Goal: Information Seeking & Learning: Learn about a topic

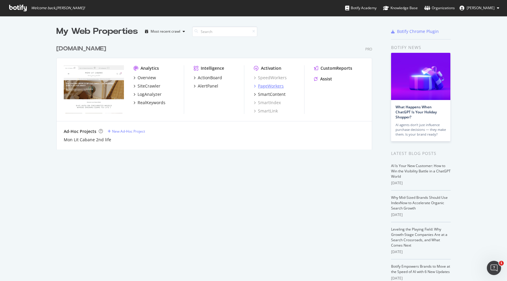
click at [258, 87] on div "PageWorkers" at bounding box center [269, 86] width 30 height 6
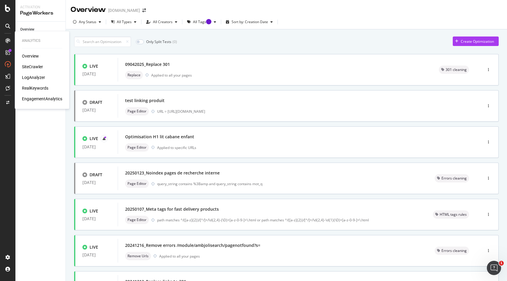
click at [31, 88] on div "RealKeywords" at bounding box center [35, 88] width 26 height 6
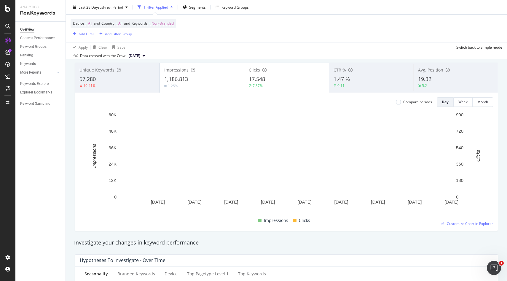
scroll to position [6, 0]
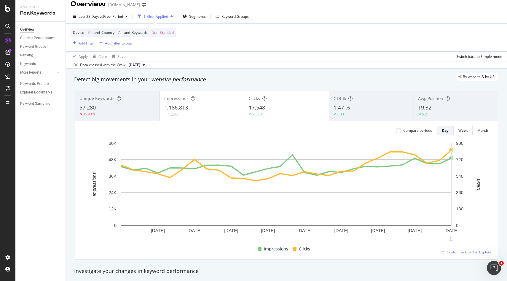
click at [164, 17] on div "1 Filter Applied" at bounding box center [156, 16] width 25 height 5
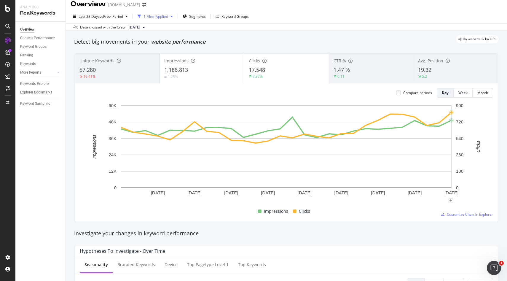
click at [164, 17] on div "1 Filter Applied" at bounding box center [156, 16] width 25 height 5
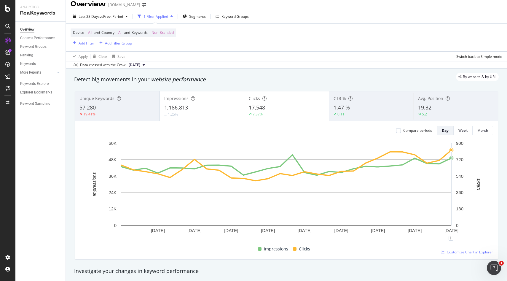
click at [83, 42] on div "Add Filter" at bounding box center [87, 43] width 16 height 5
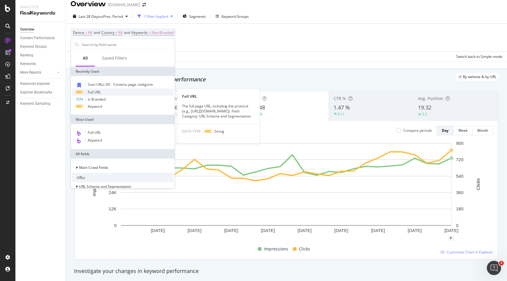
click at [95, 91] on span "Full URL" at bounding box center [94, 92] width 13 height 5
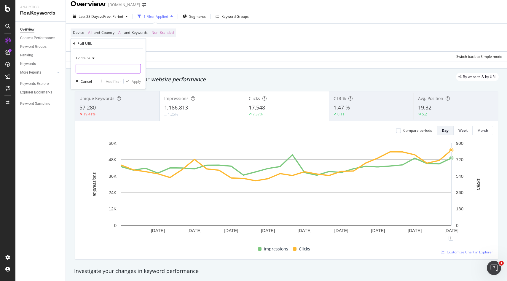
click at [91, 70] on input "text" at bounding box center [108, 68] width 65 height 9
paste input "817-lit-bebe"
type input "817-lit-bebe"
click at [137, 83] on div "Apply" at bounding box center [136, 81] width 9 height 5
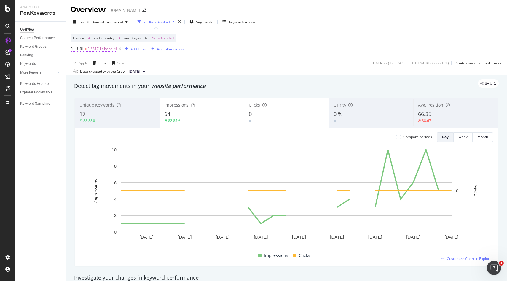
click at [104, 50] on span "^.*817-lit-bebe.*$" at bounding box center [103, 49] width 30 height 8
click at [90, 74] on input "817-lit-bebe" at bounding box center [104, 73] width 56 height 9
paste input "958-lits"
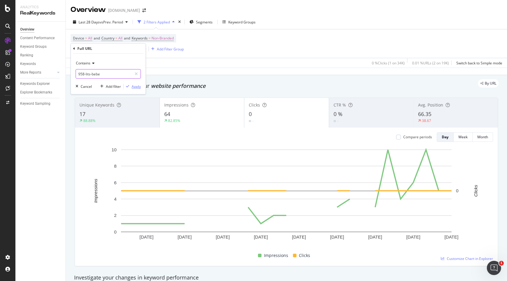
type input "958-lits-bebe"
click at [134, 87] on div "Apply" at bounding box center [136, 86] width 9 height 5
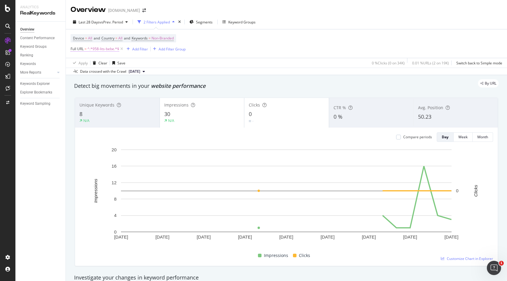
click at [102, 50] on span "^.*958-lits-bebe.*$" at bounding box center [104, 49] width 32 height 8
click at [90, 75] on input "958-lits-bebe" at bounding box center [104, 73] width 56 height 9
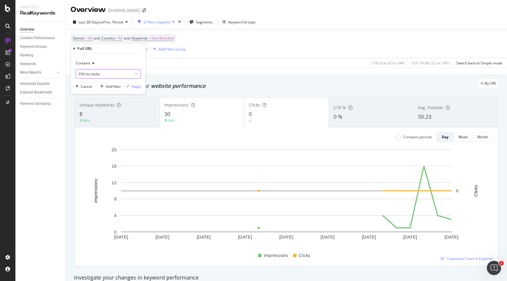
click at [90, 75] on input "958-lits-bebe" at bounding box center [104, 73] width 56 height 9
paste input "[URL][DOMAIN_NAME]"
drag, startPoint x: 102, startPoint y: 74, endPoint x: 39, endPoint y: 77, distance: 63.3
click at [39, 77] on body "Analytics RealKeywords Overview Content Performance Keyword Groups Ranking Keyw…" at bounding box center [253, 140] width 507 height 281
click at [119, 66] on div "Contains" at bounding box center [108, 62] width 65 height 9
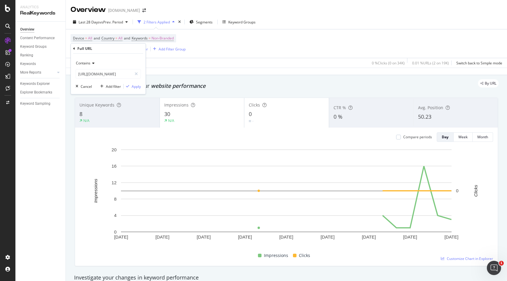
click at [110, 53] on div "Full URL" at bounding box center [108, 49] width 70 height 10
drag, startPoint x: 126, startPoint y: 74, endPoint x: 101, endPoint y: 73, distance: 25.2
click at [101, 73] on input "[URL][DOMAIN_NAME]" at bounding box center [104, 73] width 56 height 9
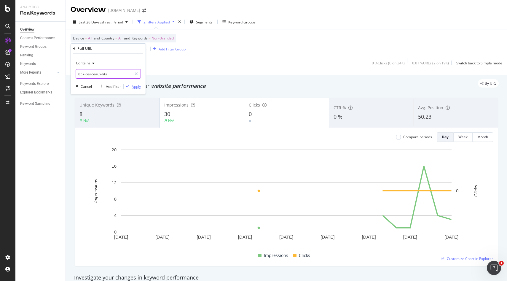
type input "857-berceaux-lits"
click at [134, 85] on div "Apply" at bounding box center [136, 86] width 9 height 5
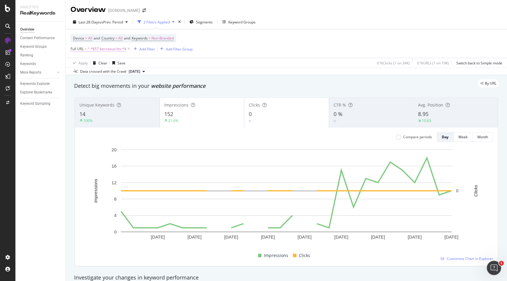
click at [106, 49] on span "^.*857-berceaux-lits.*$" at bounding box center [107, 49] width 39 height 8
click at [98, 74] on input "857-berceaux-lits" at bounding box center [104, 73] width 56 height 9
paste input "958-lits-bebe"
type input "958-lits-bebe"
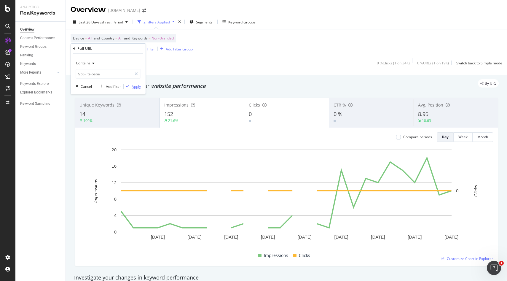
click at [139, 87] on div "Apply" at bounding box center [136, 86] width 9 height 5
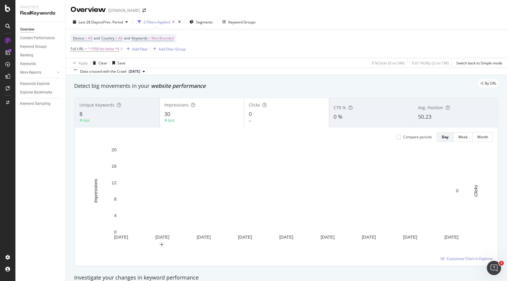
scroll to position [5, 0]
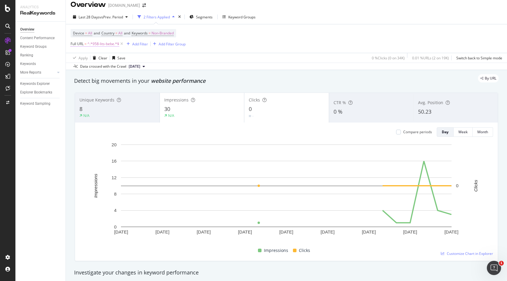
click at [106, 45] on span "^.*958-lits-bebe.*$" at bounding box center [104, 44] width 32 height 8
click at [99, 69] on input "958-lits-bebe" at bounding box center [104, 68] width 56 height 9
paste input "51-lit"
type input "51-lit-[PERSON_NAME]"
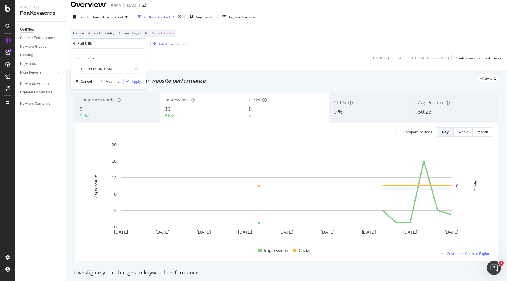
click at [136, 82] on div "Apply" at bounding box center [136, 81] width 9 height 5
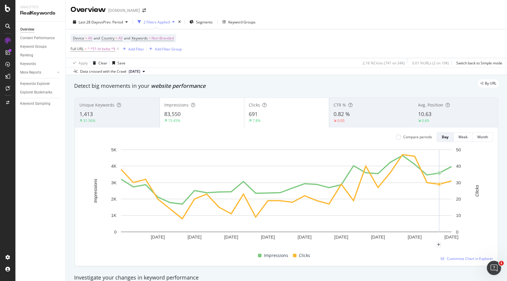
click at [140, 73] on span "[DATE]" at bounding box center [135, 71] width 12 height 5
click at [327, 85] on div "By URL" at bounding box center [283, 83] width 431 height 8
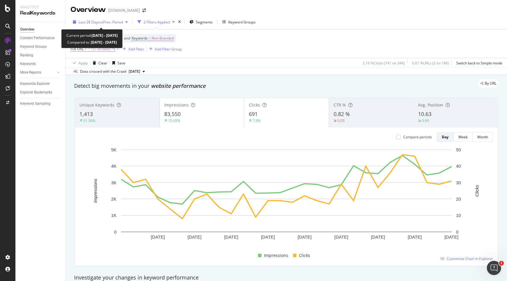
click at [122, 22] on span "vs Prev. Period" at bounding box center [111, 22] width 23 height 5
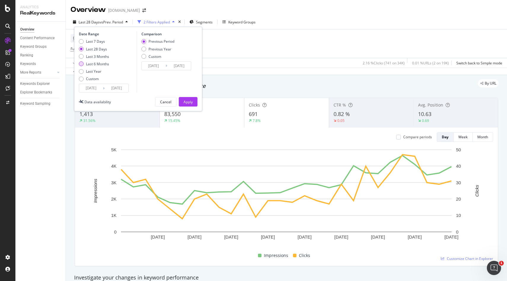
click at [79, 65] on div "Last 6 Months" at bounding box center [81, 63] width 5 height 5
type input "[DATE]"
click at [189, 104] on div "Apply" at bounding box center [188, 101] width 9 height 5
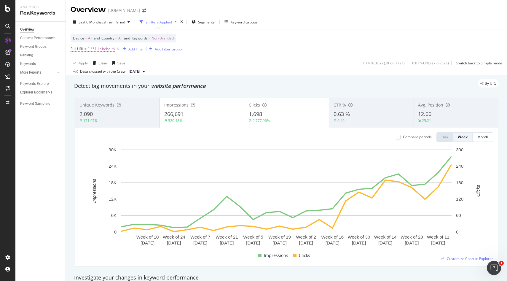
click at [93, 49] on span "^.*51-lit-bebe.*$" at bounding box center [102, 49] width 28 height 8
click at [95, 73] on input "51-lit-[PERSON_NAME]" at bounding box center [104, 73] width 56 height 9
paste input "[URL][DOMAIN_NAME]"
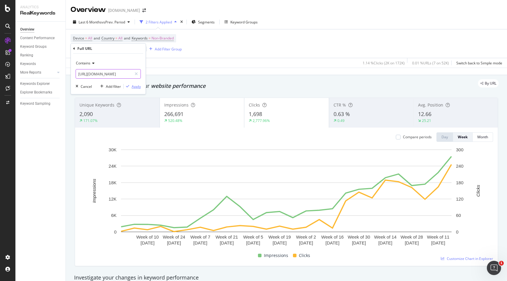
type input "[URL][DOMAIN_NAME]"
click at [133, 88] on div "Apply" at bounding box center [136, 86] width 9 height 5
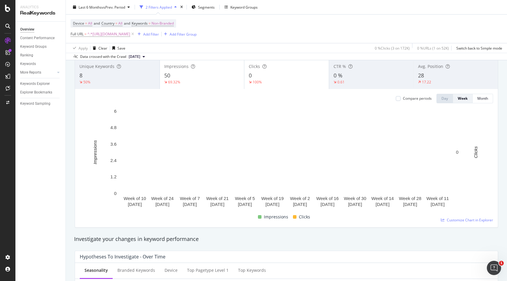
scroll to position [34, 0]
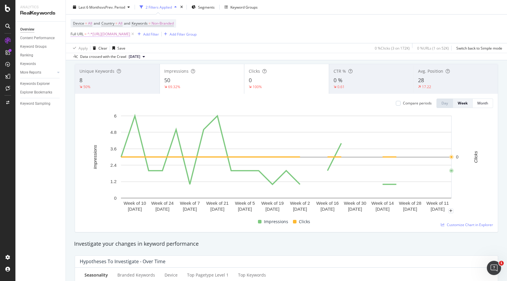
click at [130, 35] on span "^.*[URL][DOMAIN_NAME]" at bounding box center [109, 34] width 43 height 8
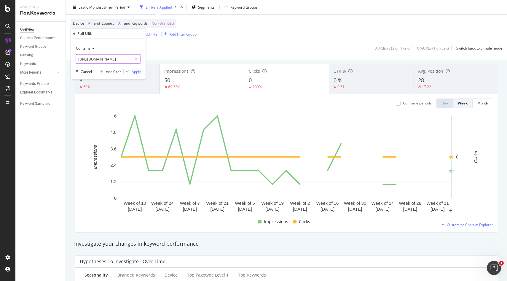
click at [105, 61] on input "[URL][DOMAIN_NAME]" at bounding box center [104, 58] width 56 height 9
paste input "776-lit-bebe"
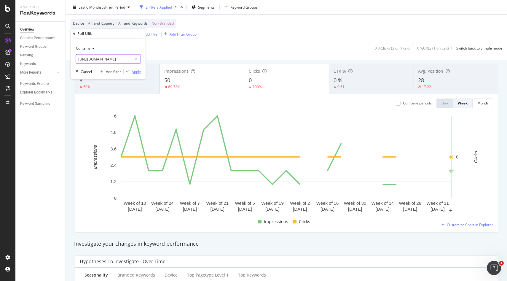
type input "[URL][DOMAIN_NAME]"
click at [138, 73] on div "Apply" at bounding box center [136, 71] width 9 height 5
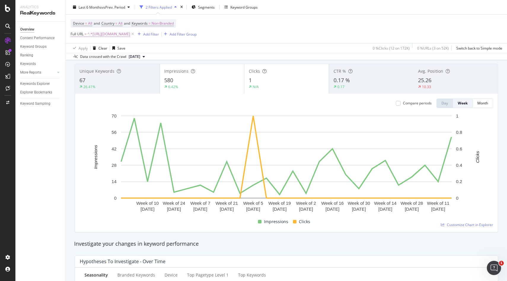
click at [130, 34] on span "^.*[URL][DOMAIN_NAME]" at bounding box center [109, 34] width 43 height 8
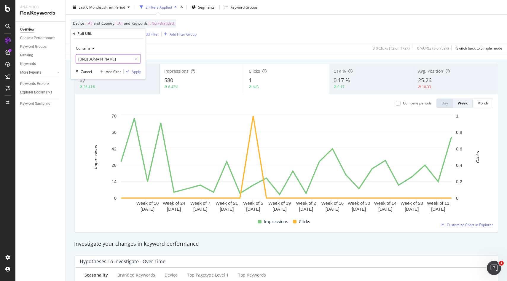
click at [105, 58] on input "[URL][DOMAIN_NAME]" at bounding box center [104, 58] width 56 height 9
paste input "858-matelas-literi"
type input "[URL][DOMAIN_NAME]"
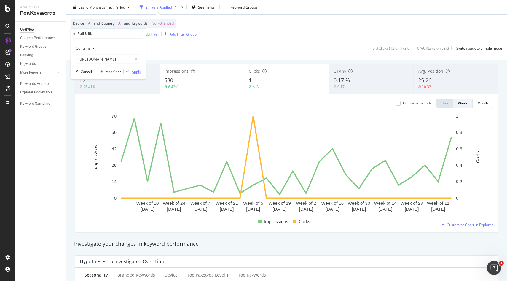
click at [138, 72] on div "Apply" at bounding box center [136, 71] width 9 height 5
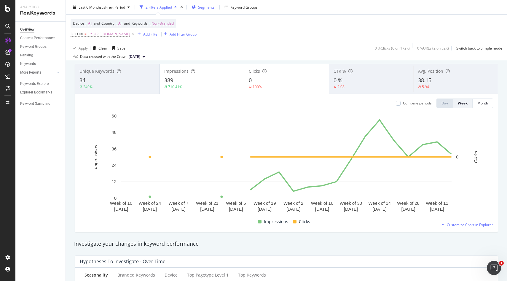
click at [198, 7] on div "Segments" at bounding box center [203, 7] width 23 height 9
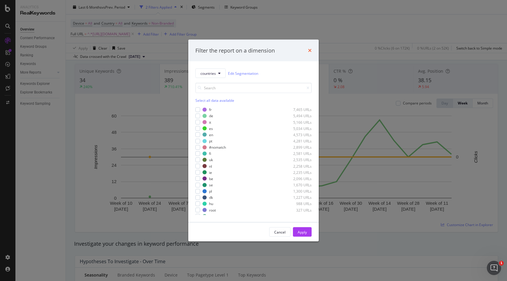
click at [311, 51] on icon "times" at bounding box center [310, 50] width 4 height 5
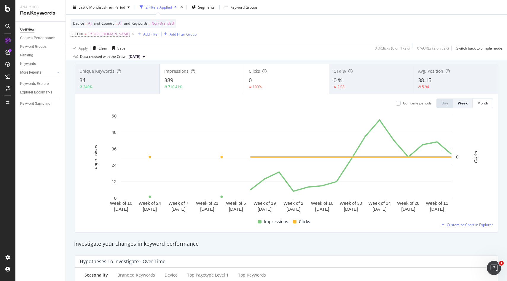
click at [168, 8] on div "2 Filters Applied" at bounding box center [159, 6] width 26 height 5
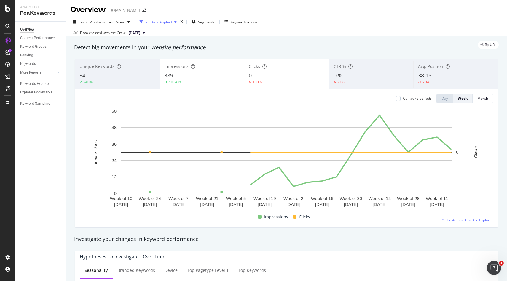
click at [160, 25] on div "2 Filters Applied" at bounding box center [158, 22] width 42 height 9
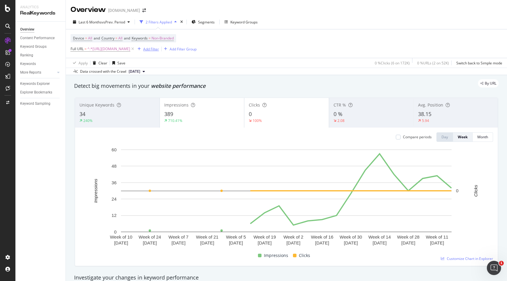
click at [159, 50] on div "Add Filter" at bounding box center [151, 49] width 16 height 5
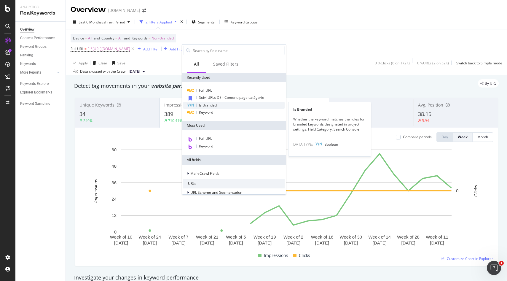
scroll to position [3, 0]
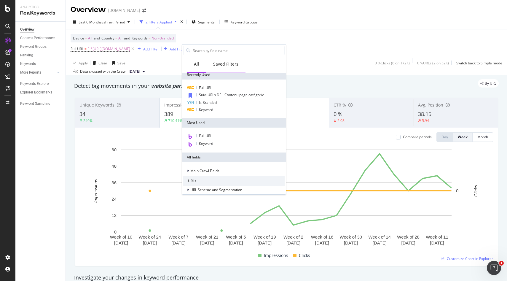
click at [225, 62] on div "Saved Filters" at bounding box center [225, 64] width 25 height 6
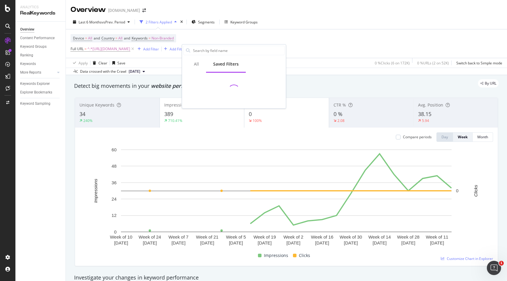
scroll to position [0, 0]
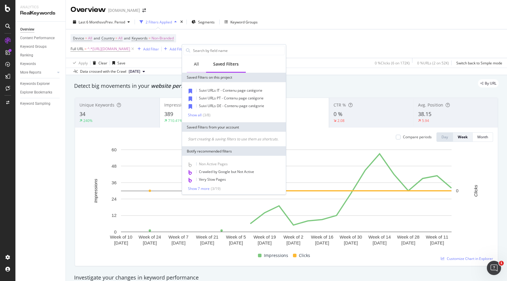
click at [199, 62] on div "All" at bounding box center [196, 64] width 19 height 16
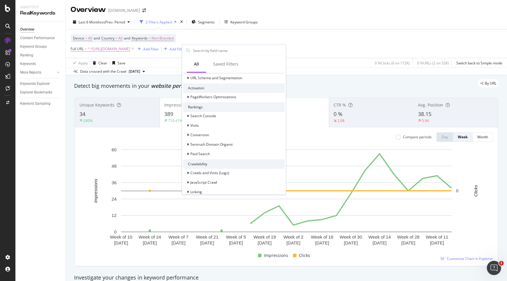
scroll to position [113, 0]
click at [188, 146] on icon at bounding box center [188, 146] width 2 height 4
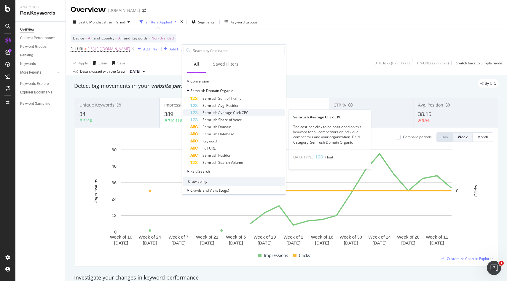
scroll to position [168, 0]
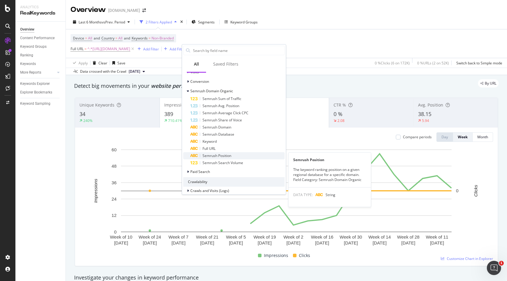
click at [218, 154] on span "Semrush Position" at bounding box center [217, 155] width 29 height 5
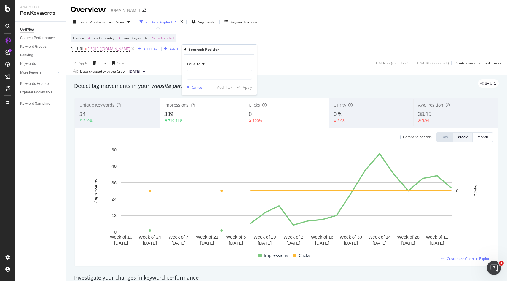
click at [197, 88] on div "Cancel" at bounding box center [197, 87] width 11 height 5
click at [159, 51] on div "Add Filter" at bounding box center [151, 49] width 16 height 5
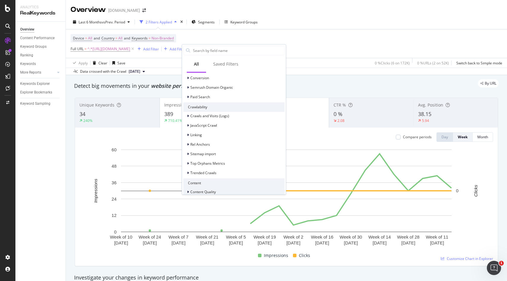
scroll to position [141, 0]
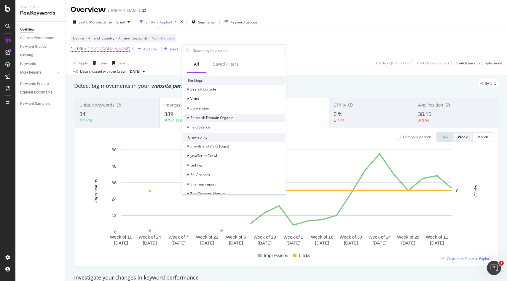
click at [188, 117] on icon at bounding box center [188, 118] width 2 height 4
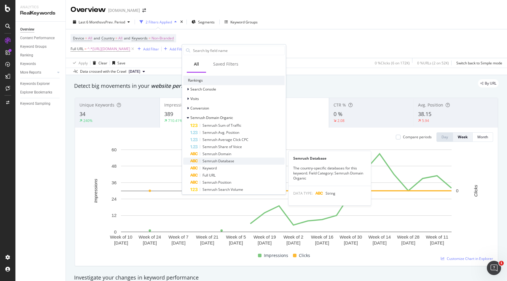
scroll to position [152, 0]
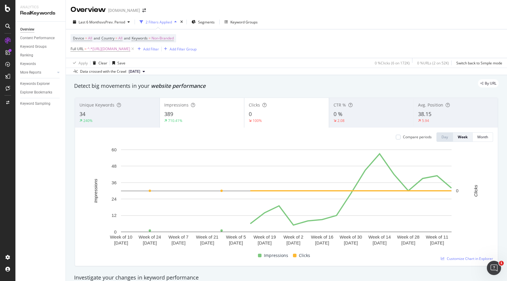
click at [281, 31] on div "Device = All and Country = All and Keywords = Non-Branded Full URL = ^.*[URL][D…" at bounding box center [287, 43] width 432 height 28
click at [204, 22] on span "Segments" at bounding box center [206, 22] width 17 height 5
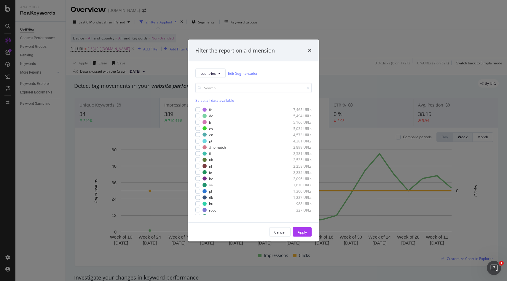
click at [313, 48] on div "Filter the report on a dimension" at bounding box center [253, 50] width 131 height 22
click at [304, 52] on div "Filter the report on a dimension" at bounding box center [253, 51] width 116 height 8
click at [306, 50] on div "Filter the report on a dimension" at bounding box center [253, 51] width 116 height 8
click at [314, 50] on div "Filter the report on a dimension" at bounding box center [253, 50] width 131 height 22
click at [309, 50] on icon "times" at bounding box center [310, 50] width 4 height 5
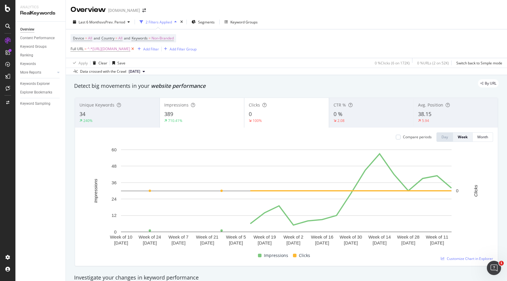
click at [135, 49] on icon at bounding box center [132, 49] width 5 height 6
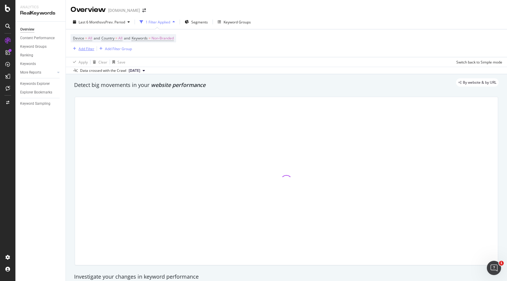
click at [86, 49] on div "Add Filter" at bounding box center [87, 48] width 16 height 5
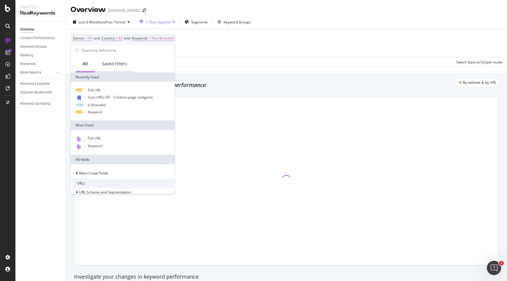
click at [106, 65] on div "Saved Filters" at bounding box center [114, 64] width 25 height 6
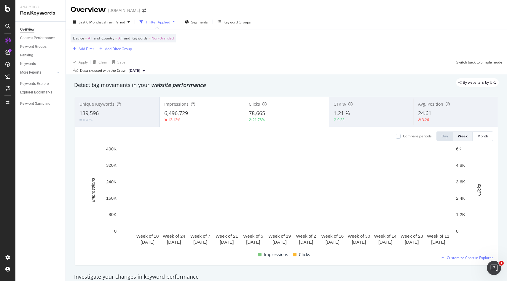
click at [205, 60] on div "Apply Clear Save Switch back to Simple mode" at bounding box center [286, 62] width 441 height 10
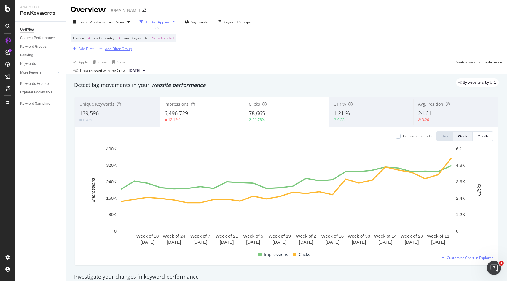
click at [118, 50] on div "Add Filter Group" at bounding box center [118, 48] width 27 height 5
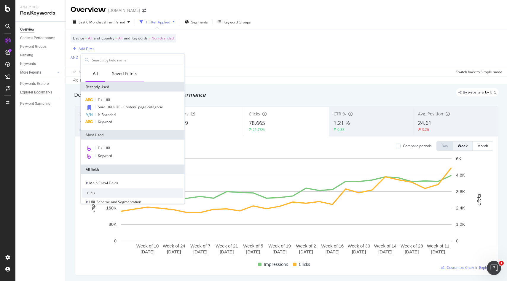
click at [126, 76] on div "Saved Filters" at bounding box center [124, 74] width 25 height 6
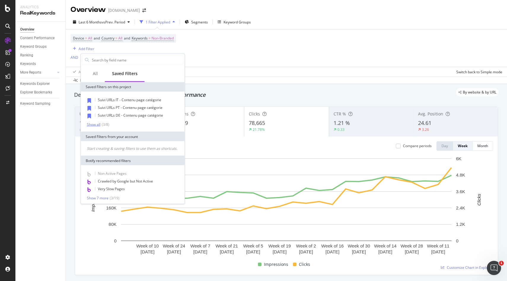
click at [94, 124] on div "Show all" at bounding box center [94, 124] width 14 height 4
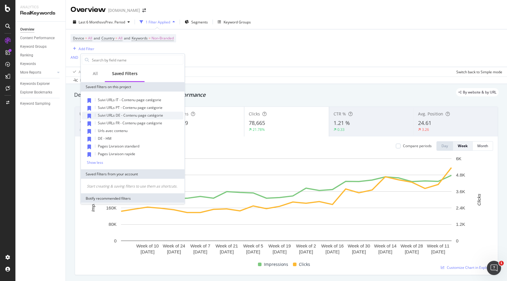
click at [127, 116] on span "Suivi URLs DE - Contenu page catégorie" at bounding box center [130, 115] width 65 height 5
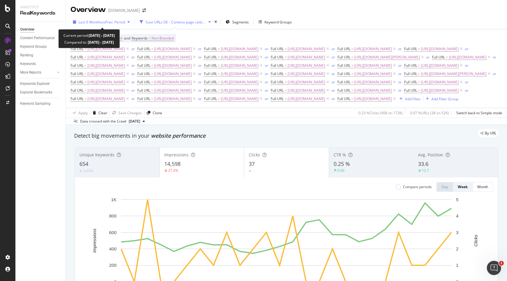
click at [128, 22] on div "button" at bounding box center [128, 22] width 7 height 4
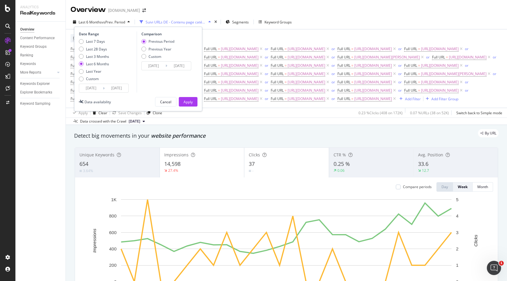
click at [159, 12] on div "Overview [DOMAIN_NAME]" at bounding box center [286, 7] width 441 height 15
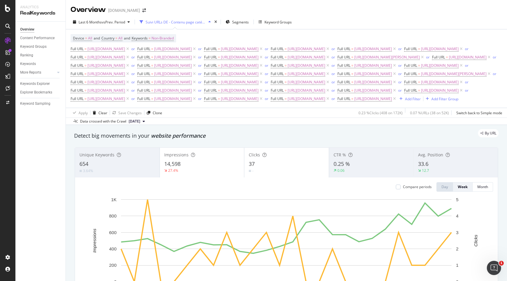
click at [176, 23] on div "Suivi URLs DE - Contenu page catégorie" at bounding box center [176, 22] width 61 height 5
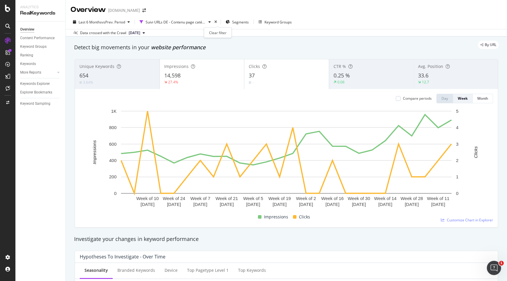
click at [218, 22] on div "times" at bounding box center [215, 22] width 5 height 6
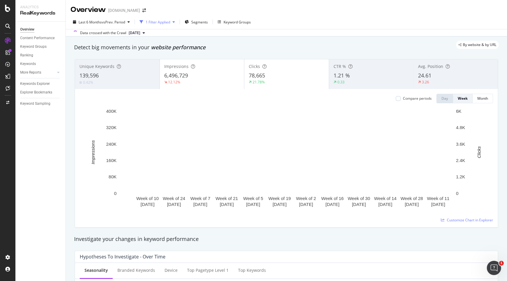
click at [161, 23] on div "1 Filter Applied" at bounding box center [158, 22] width 25 height 5
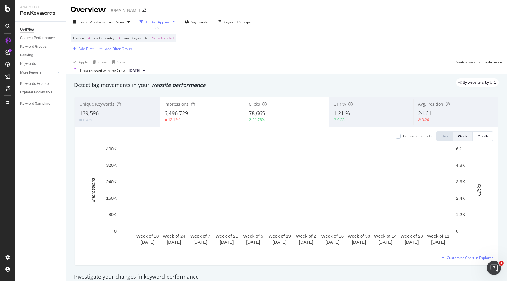
click at [168, 23] on div "1 Filter Applied" at bounding box center [158, 22] width 25 height 5
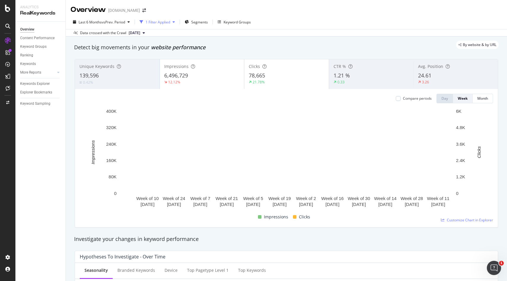
click at [166, 22] on div "1 Filter Applied" at bounding box center [158, 22] width 25 height 5
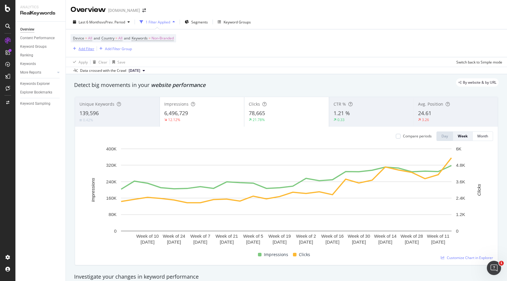
click at [81, 48] on div "Add Filter" at bounding box center [87, 48] width 16 height 5
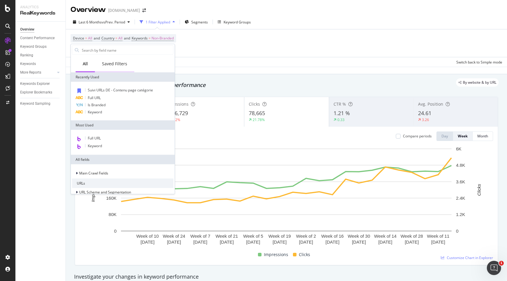
click at [114, 66] on div "Saved Filters" at bounding box center [114, 64] width 25 height 6
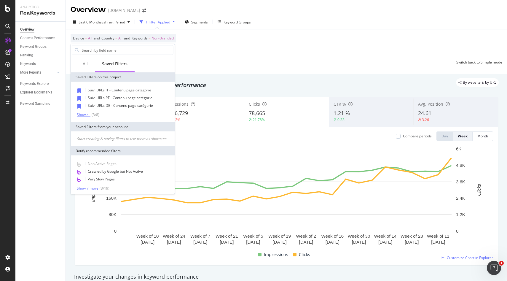
click at [85, 114] on div "Show all" at bounding box center [84, 114] width 14 height 4
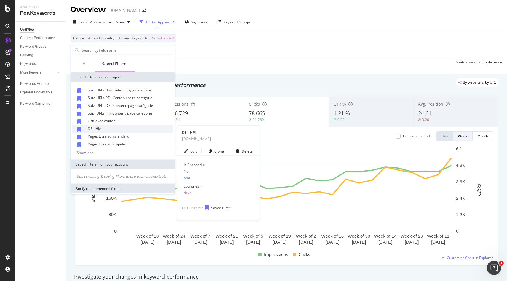
click at [93, 129] on span "DE - HM" at bounding box center [95, 128] width 14 height 5
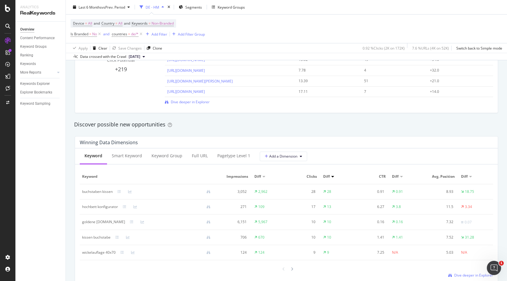
scroll to position [462, 0]
click at [192, 155] on div "Full URL" at bounding box center [200, 155] width 16 height 6
click at [248, 175] on span "Impressions" at bounding box center [234, 175] width 28 height 5
click at [317, 175] on span "Clicks" at bounding box center [303, 175] width 28 height 5
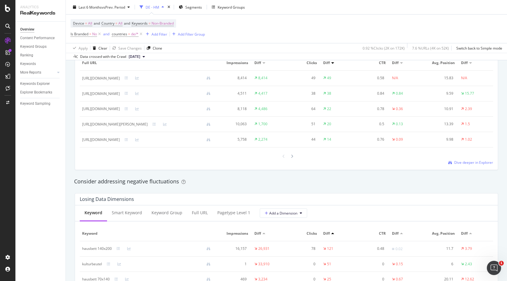
scroll to position [607, 0]
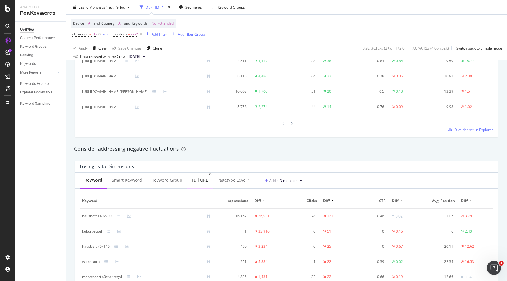
click at [199, 183] on div "Full URL" at bounding box center [200, 180] width 16 height 6
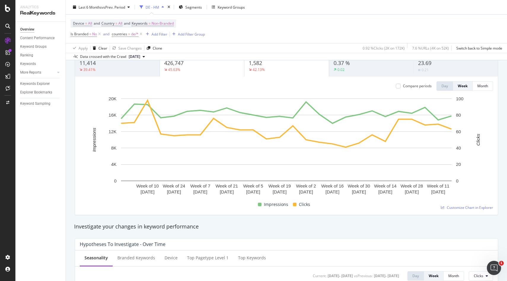
scroll to position [0, 0]
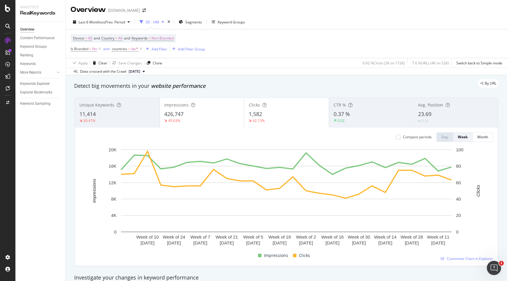
click at [426, 113] on span "23.69" at bounding box center [424, 113] width 13 height 7
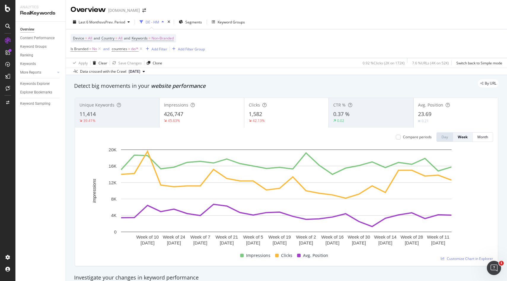
click at [424, 117] on span "23.69" at bounding box center [424, 113] width 13 height 7
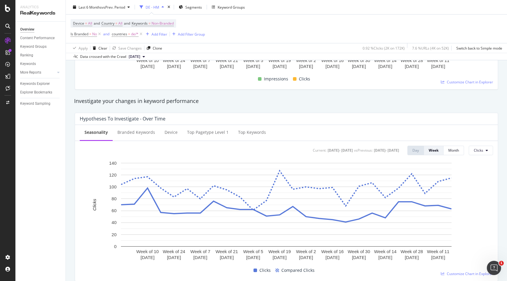
scroll to position [219, 0]
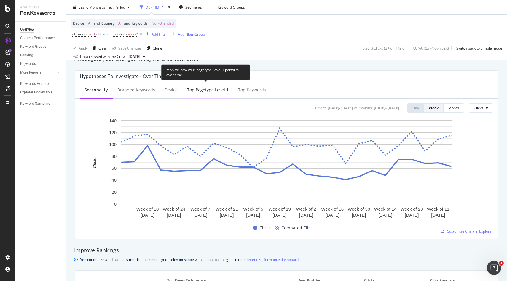
click at [201, 92] on div "Top pagetype Level 1" at bounding box center [208, 90] width 42 height 6
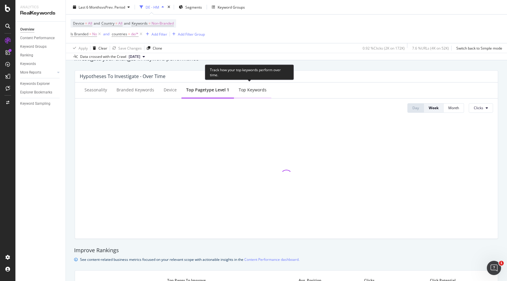
click at [255, 92] on div "Top Keywords" at bounding box center [253, 90] width 28 height 6
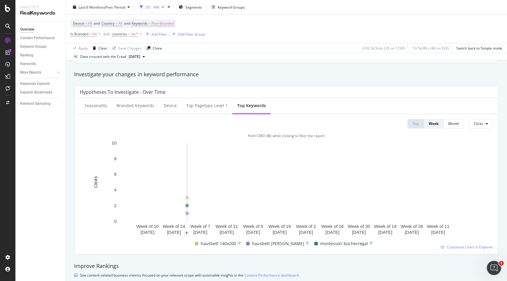
scroll to position [189, 0]
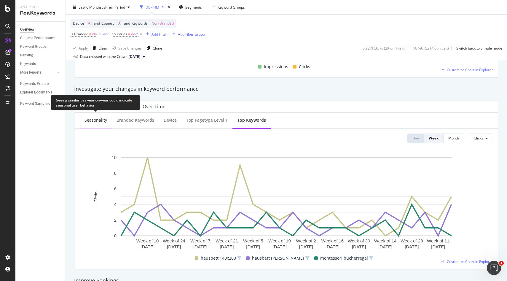
click at [89, 123] on div "Seasonality" at bounding box center [96, 120] width 23 height 6
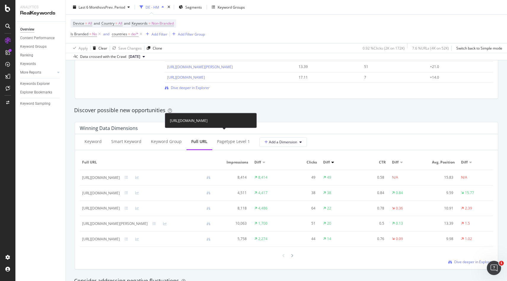
scroll to position [399, 0]
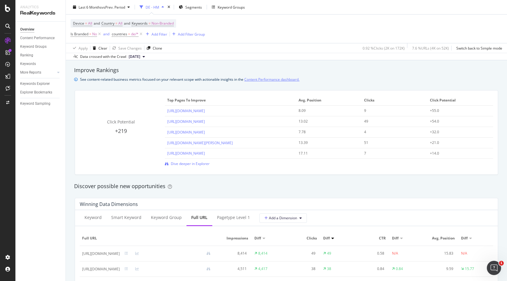
click at [265, 78] on link "Content Performance dashboard." at bounding box center [271, 79] width 55 height 6
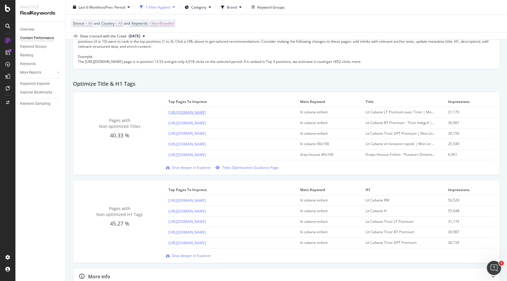
scroll to position [199, 0]
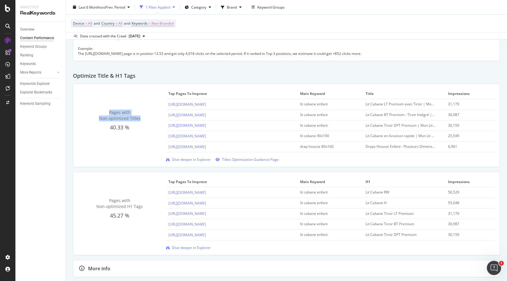
drag, startPoint x: 110, startPoint y: 115, endPoint x: 143, endPoint y: 123, distance: 33.4
click at [143, 123] on div "Pages with Non-optimized Titles 40.33 %" at bounding box center [119, 120] width 83 height 22
click at [239, 162] on span "Titles Optimization Guidance Page" at bounding box center [250, 159] width 57 height 5
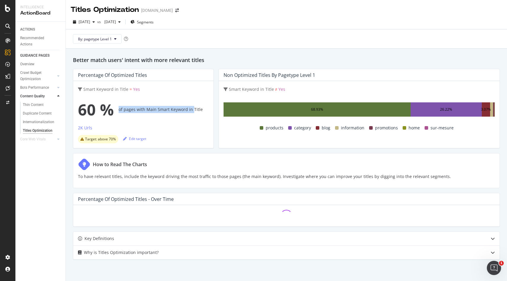
drag, startPoint x: 119, startPoint y: 109, endPoint x: 192, endPoint y: 110, distance: 73.3
click at [192, 110] on div "60 % of pages with Main Smart Keyword in Title" at bounding box center [143, 110] width 131 height 24
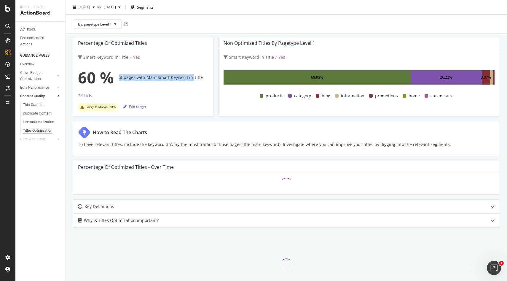
scroll to position [49, 0]
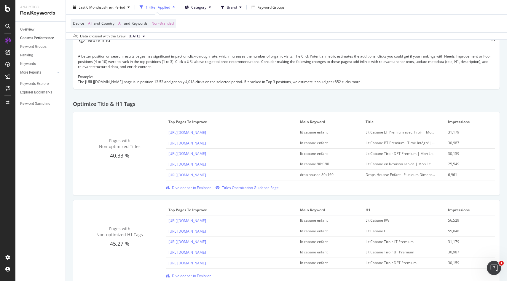
scroll to position [174, 0]
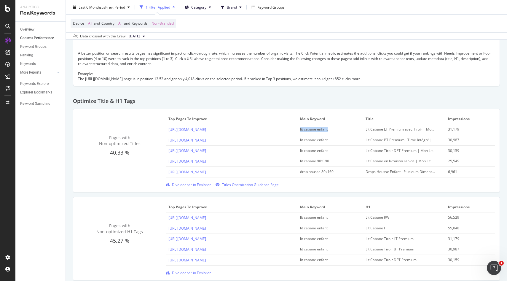
drag, startPoint x: 300, startPoint y: 131, endPoint x: 338, endPoint y: 131, distance: 38.0
click at [338, 131] on td "lit cabane enfant" at bounding box center [331, 129] width 66 height 11
drag, startPoint x: 363, startPoint y: 130, endPoint x: 427, endPoint y: 126, distance: 63.9
click at [427, 126] on tr "[URL][DOMAIN_NAME] lit cabane enfant Lit Cabane LT Premium avec Tiroir | Mon Li…" at bounding box center [330, 129] width 329 height 11
drag, startPoint x: 298, startPoint y: 131, endPoint x: 337, endPoint y: 130, distance: 39.5
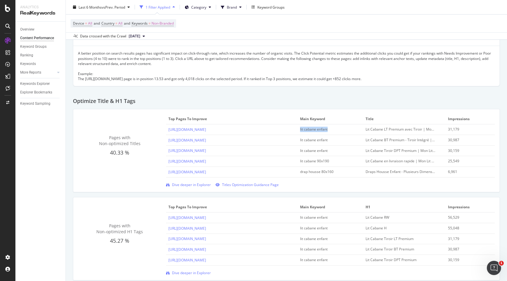
click at [337, 130] on td "lit cabane enfant" at bounding box center [331, 129] width 66 height 11
click at [186, 187] on span "Dive deeper in Explorer" at bounding box center [191, 184] width 39 height 5
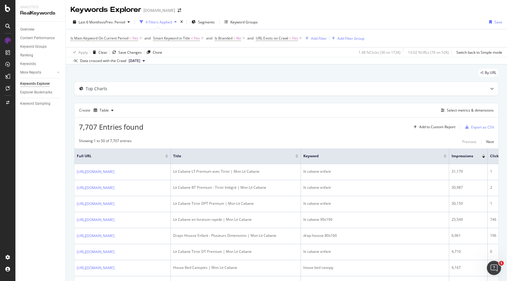
click at [172, 22] on div "4 Filters Applied" at bounding box center [159, 22] width 26 height 5
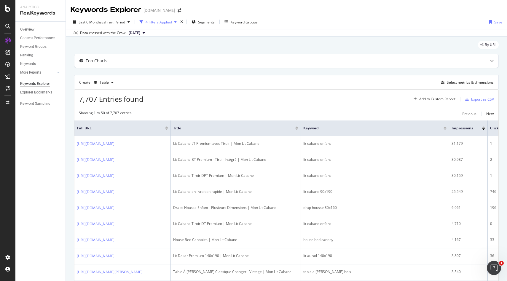
click at [167, 22] on div "4 Filters Applied" at bounding box center [159, 22] width 26 height 5
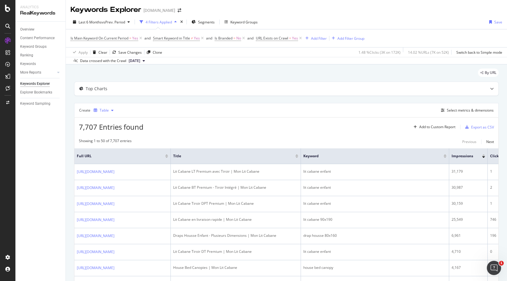
click at [109, 111] on div "button" at bounding box center [112, 111] width 7 height 4
click at [233, 115] on div "Create Table Select metrics & dimensions" at bounding box center [286, 110] width 425 height 14
click at [461, 108] on div "Select metrics & dimensions" at bounding box center [470, 110] width 47 height 5
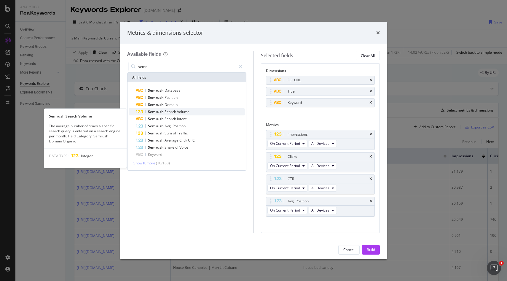
type input "semr"
click at [175, 112] on span "Search" at bounding box center [171, 111] width 12 height 5
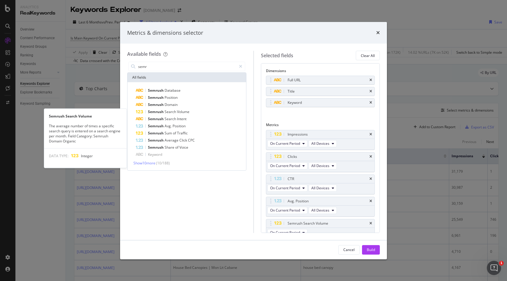
scroll to position [6, 0]
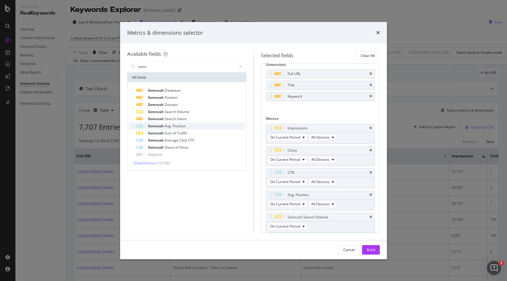
click at [178, 127] on span "Position" at bounding box center [179, 125] width 13 height 5
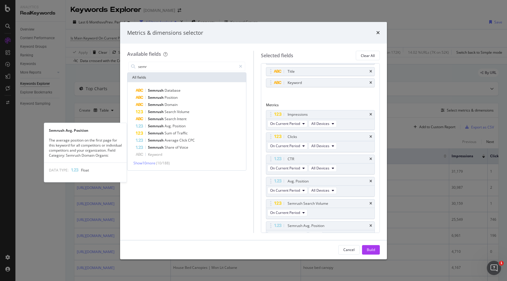
scroll to position [28, 0]
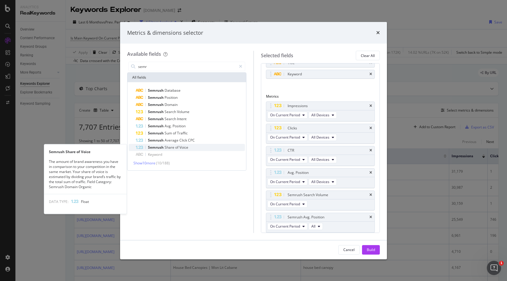
click at [177, 147] on span "of" at bounding box center [177, 147] width 4 height 5
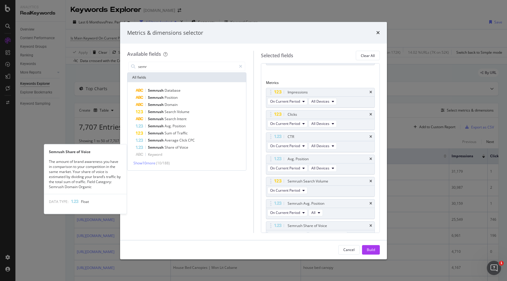
scroll to position [51, 0]
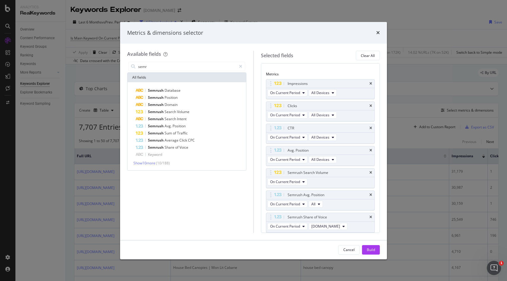
drag, startPoint x: 371, startPoint y: 251, endPoint x: 387, endPoint y: 236, distance: 22.4
click at [371, 251] on div "Build" at bounding box center [371, 249] width 8 height 5
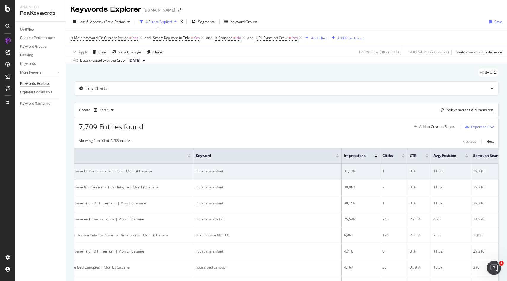
scroll to position [0, 14]
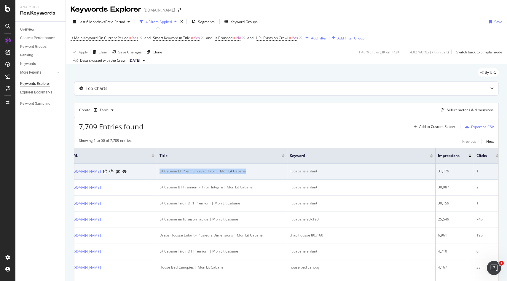
drag, startPoint x: 300, startPoint y: 171, endPoint x: 204, endPoint y: 172, distance: 96.7
click at [204, 172] on tr "[URL][DOMAIN_NAME] Lit Cabane LT Premium avec Tiroir | Mon Lit Cabane lit caban…" at bounding box center [427, 172] width 733 height 16
copy div "Lit Cabane LT Premium avec Tiroir | Mon Lit Cabane"
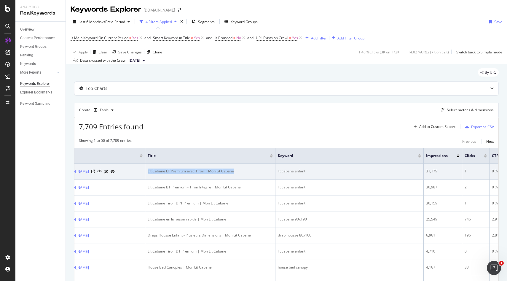
scroll to position [0, 26]
drag, startPoint x: 356, startPoint y: 172, endPoint x: 318, endPoint y: 171, distance: 38.6
click at [318, 171] on tr "[URL][DOMAIN_NAME] Lit Cabane LT Premium avec Tiroir | Mon Lit Cabane lit caban…" at bounding box center [415, 172] width 733 height 16
copy tr "lit cabane enfant"
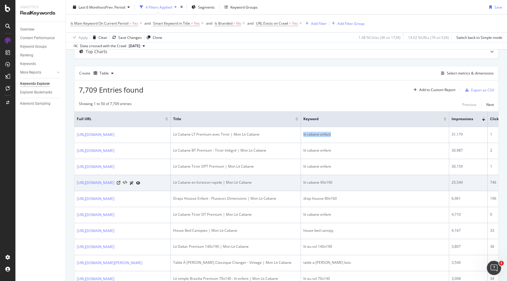
scroll to position [42, 0]
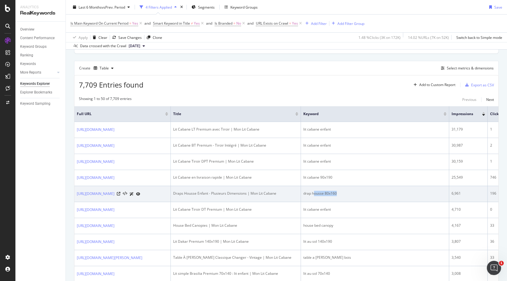
drag, startPoint x: 386, startPoint y: 194, endPoint x: 357, endPoint y: 194, distance: 28.8
click at [359, 194] on div "drap housse 80x160" at bounding box center [374, 193] width 143 height 5
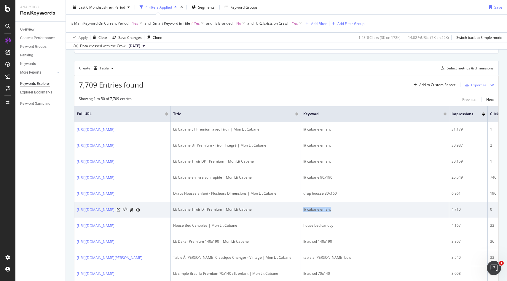
drag, startPoint x: 381, startPoint y: 211, endPoint x: 342, endPoint y: 212, distance: 39.2
click at [342, 212] on tr "[URL][DOMAIN_NAME] Lit Cabane Tiroir DT Premium | Mon Lit Cabane lit cabane enf…" at bounding box center [440, 210] width 733 height 16
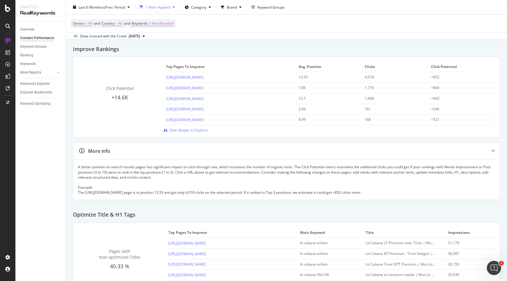
scroll to position [104, 0]
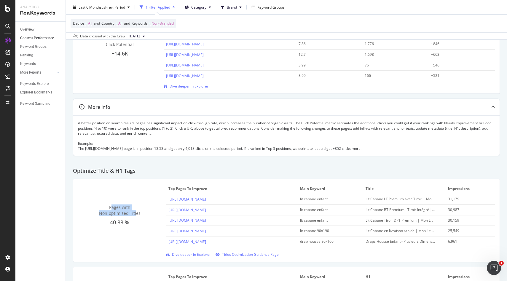
drag, startPoint x: 111, startPoint y: 209, endPoint x: 136, endPoint y: 214, distance: 25.9
click at [136, 214] on span "Pages with Non-optimized Titles" at bounding box center [120, 210] width 42 height 12
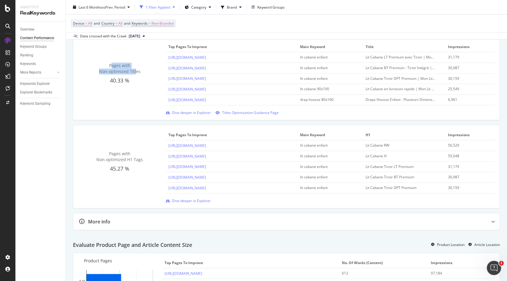
scroll to position [256, 0]
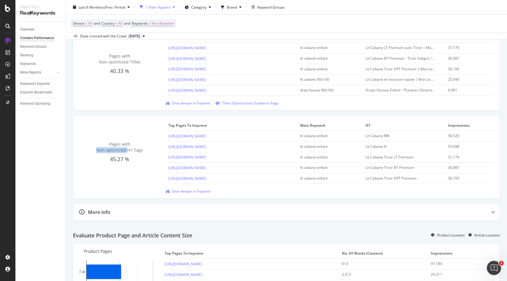
drag, startPoint x: 96, startPoint y: 152, endPoint x: 128, endPoint y: 152, distance: 31.7
click at [128, 152] on div "Pages with Non-optimized H1 Tags" at bounding box center [119, 147] width 83 height 12
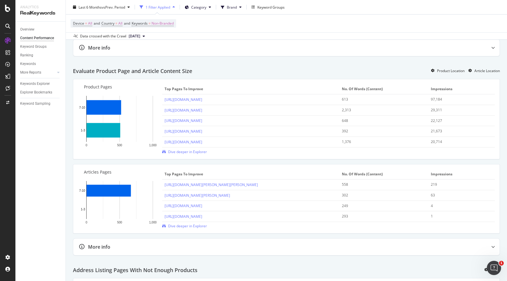
scroll to position [559, 0]
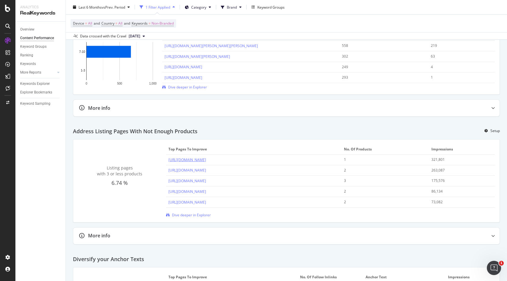
click at [206, 162] on link "[URL][DOMAIN_NAME]" at bounding box center [187, 159] width 38 height 5
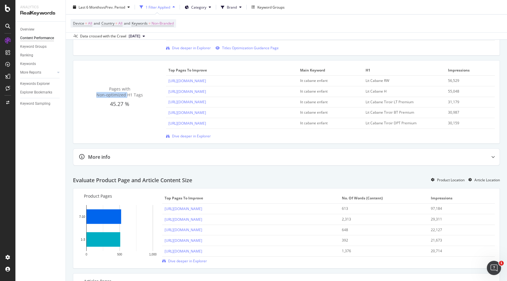
scroll to position [94, 0]
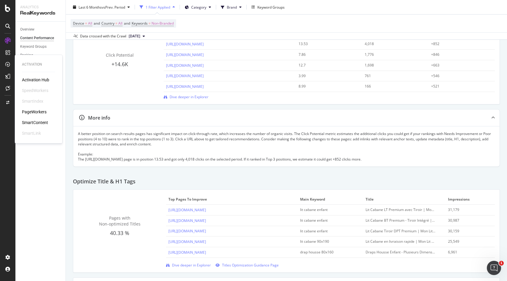
click at [32, 111] on div "PageWorkers" at bounding box center [34, 112] width 25 height 6
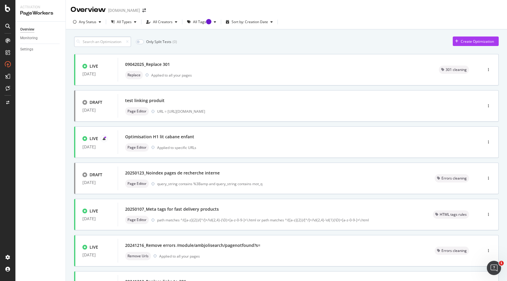
click at [110, 43] on input at bounding box center [102, 41] width 57 height 10
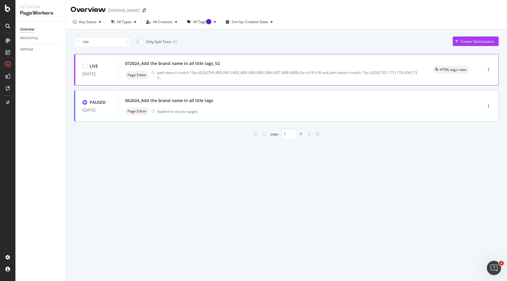
click at [189, 63] on div "072024_Add the brand name in all title tags_V2" at bounding box center [172, 64] width 95 height 6
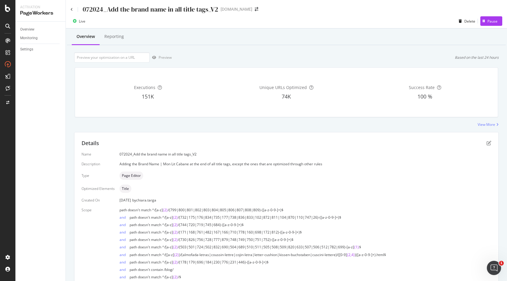
scroll to position [74, 0]
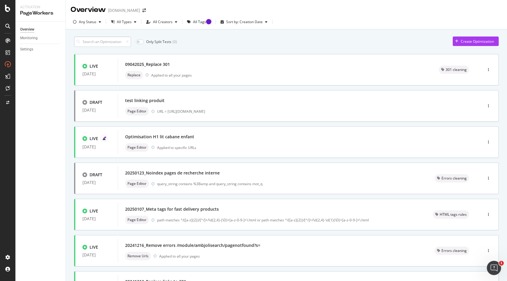
click at [104, 42] on input at bounding box center [102, 41] width 57 height 10
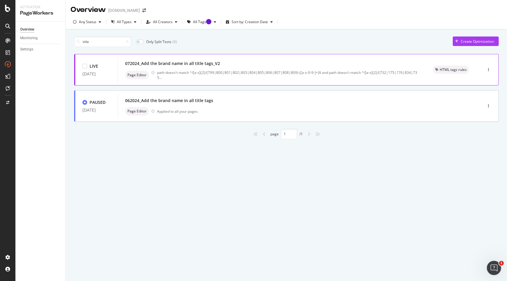
click at [201, 81] on div "072024_Add the brand name in all title tags_V2 Page Editor path doesn't match ^…" at bounding box center [272, 70] width 308 height 26
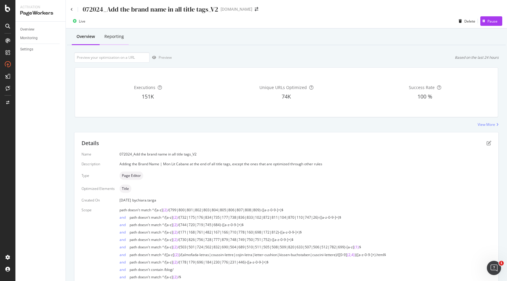
click at [120, 36] on div "Reporting" at bounding box center [114, 37] width 20 height 6
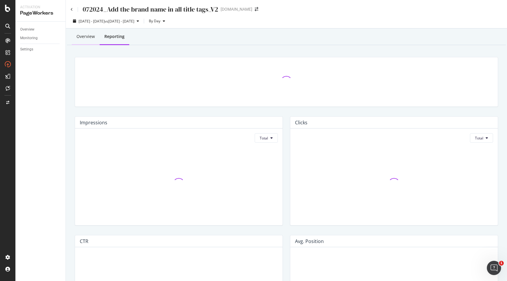
click at [88, 37] on div "Overview" at bounding box center [86, 37] width 18 height 6
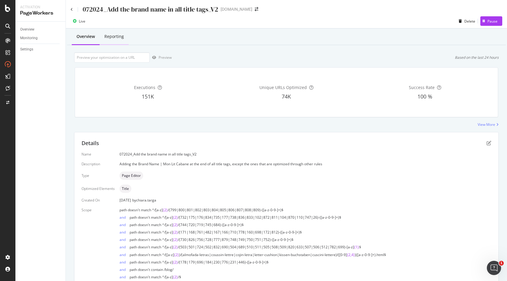
click at [114, 37] on div "Reporting" at bounding box center [114, 37] width 20 height 6
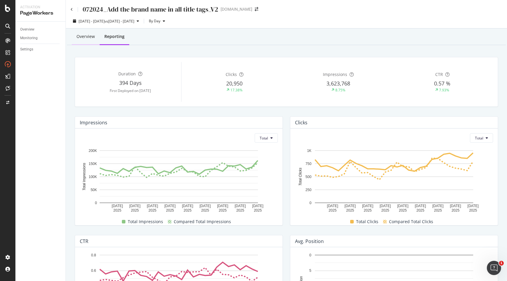
click at [84, 36] on div "Overview" at bounding box center [86, 37] width 18 height 6
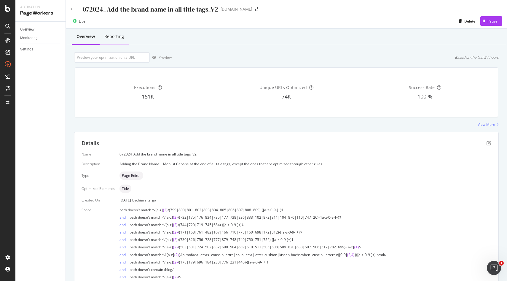
click at [113, 38] on div "Reporting" at bounding box center [114, 37] width 20 height 6
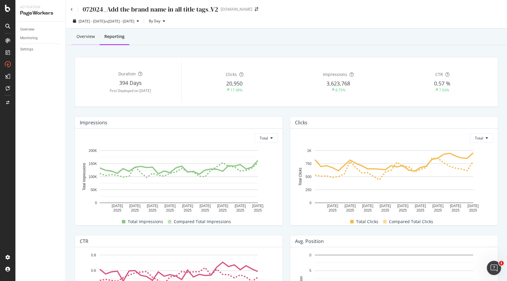
click at [82, 34] on div "Overview" at bounding box center [86, 37] width 18 height 6
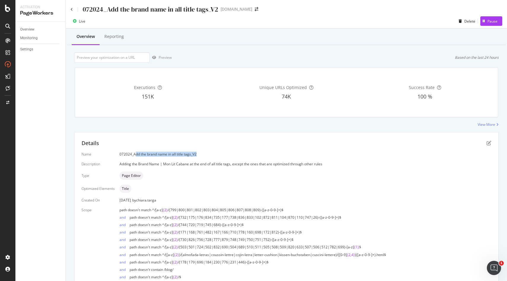
drag, startPoint x: 134, startPoint y: 154, endPoint x: 221, endPoint y: 155, distance: 86.9
click at [221, 155] on div "072024_Add the brand name in all title tags_V2" at bounding box center [306, 154] width 372 height 5
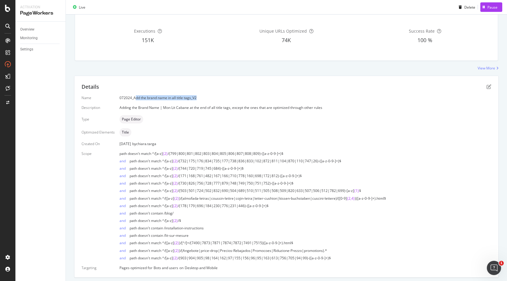
scroll to position [39, 0]
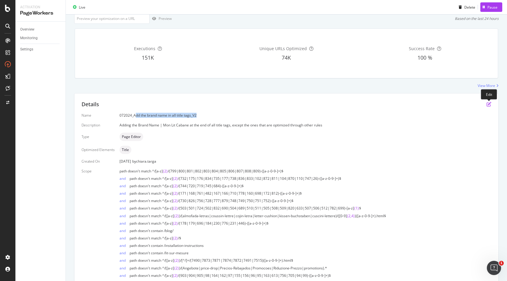
click at [489, 104] on icon "pen-to-square" at bounding box center [489, 104] width 5 height 5
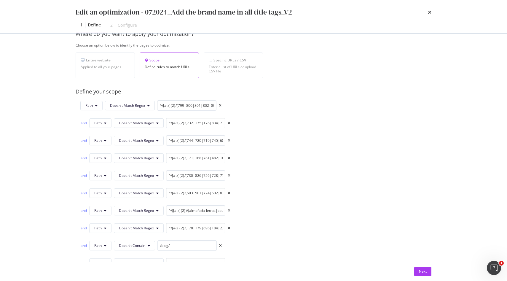
scroll to position [0, 0]
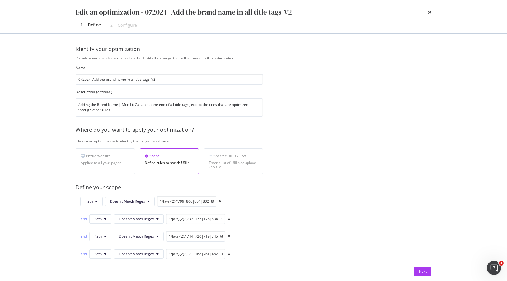
click at [128, 26] on div "Configure" at bounding box center [127, 25] width 19 height 6
click at [430, 12] on icon "times" at bounding box center [430, 12] width 4 height 5
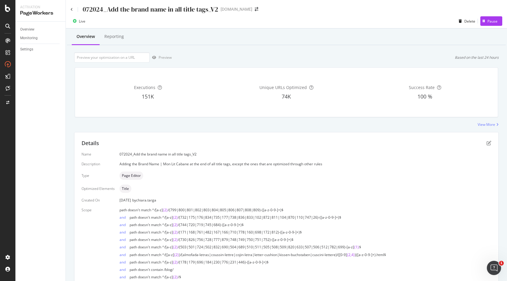
click at [74, 11] on div "072024_Add the brand name in all title tags_V2" at bounding box center [145, 9] width 148 height 9
click at [71, 8] on icon at bounding box center [72, 10] width 2 height 4
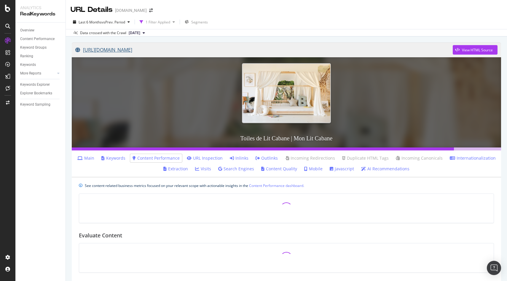
click at [173, 52] on link "[URL][DOMAIN_NAME]" at bounding box center [264, 49] width 378 height 15
